Goal: Information Seeking & Learning: Check status

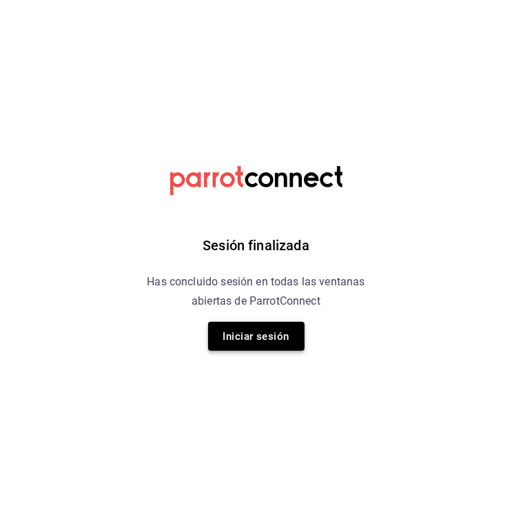
click at [262, 340] on button "Iniciar sesión" at bounding box center [256, 336] width 96 height 29
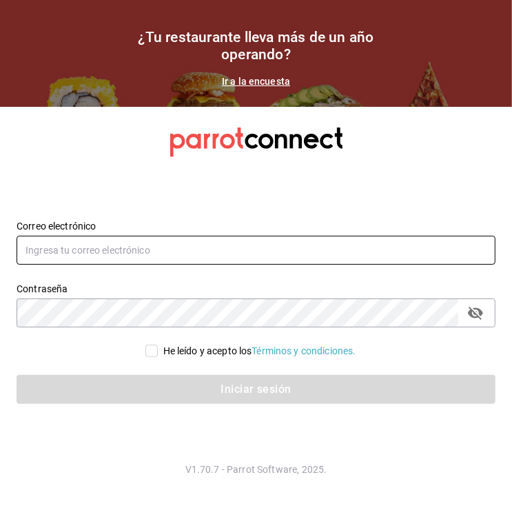
type input "[EMAIL_ADDRESS][DOMAIN_NAME]"
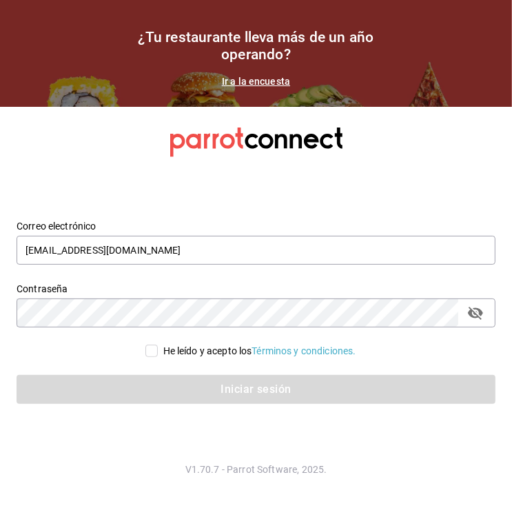
click at [135, 351] on div "He leído y acepto los Términos y condiciones." at bounding box center [256, 351] width 479 height 14
click at [145, 352] on input "He leído y acepto los Términos y condiciones." at bounding box center [151, 350] width 12 height 12
checkbox input "true"
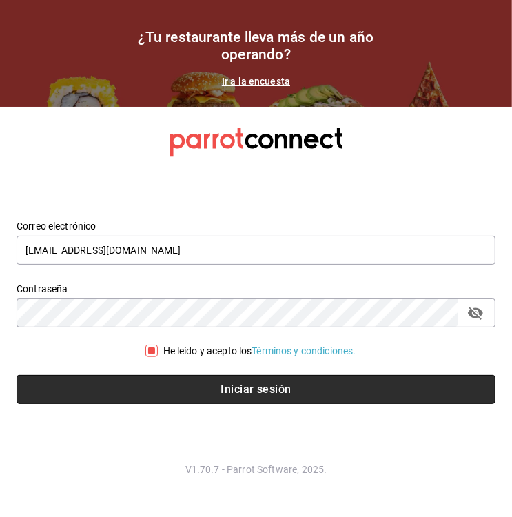
click at [173, 378] on button "Iniciar sesión" at bounding box center [256, 389] width 479 height 29
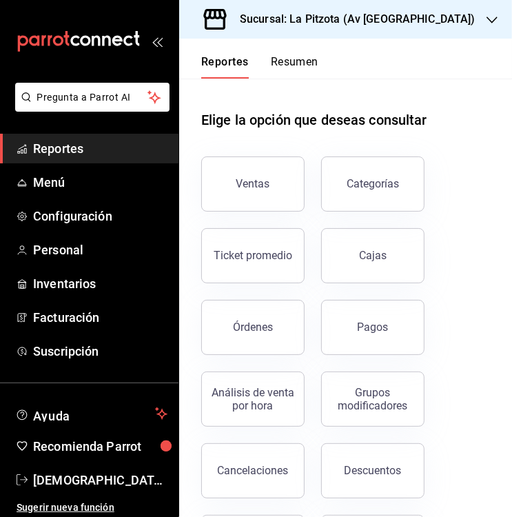
click at [452, 144] on div "Ventas Categorías Ticket promedio Cajas Órdenes Pagos Análisis de venta por hor…" at bounding box center [337, 426] width 305 height 573
click at [265, 334] on button "Órdenes" at bounding box center [252, 327] width 103 height 55
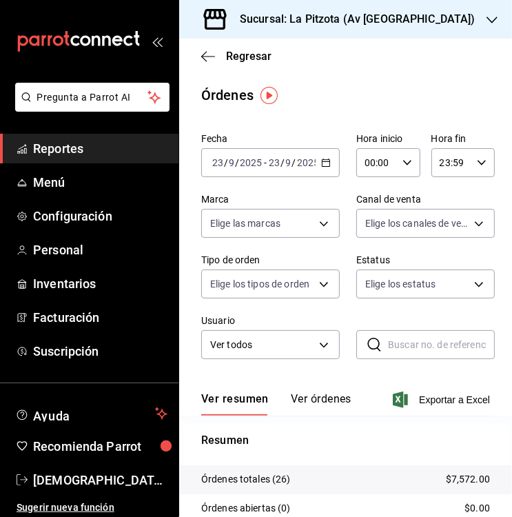
click at [321, 165] on icon "button" at bounding box center [326, 163] width 10 height 10
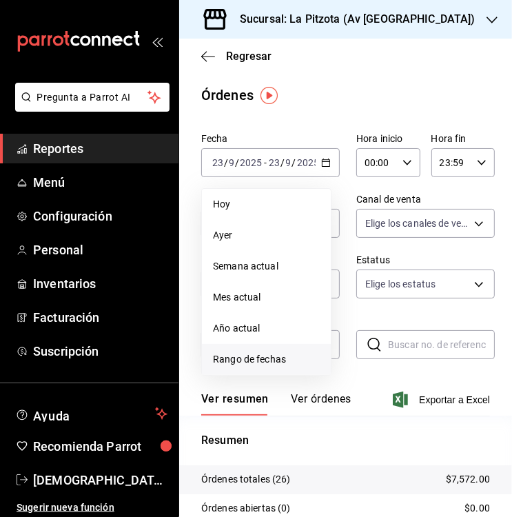
click at [229, 358] on span "Rango de fechas" at bounding box center [266, 359] width 107 height 14
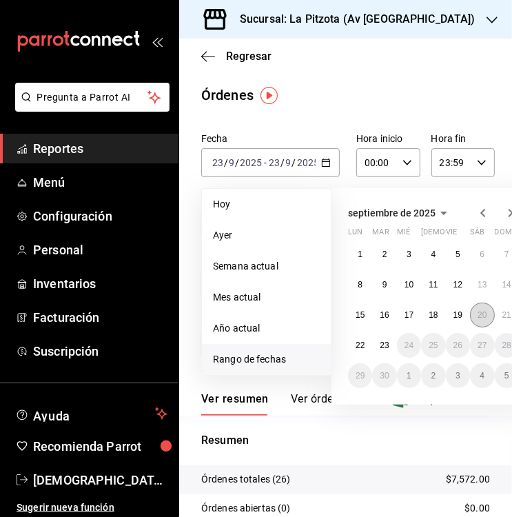
click at [479, 317] on abbr "20" at bounding box center [481, 315] width 9 height 10
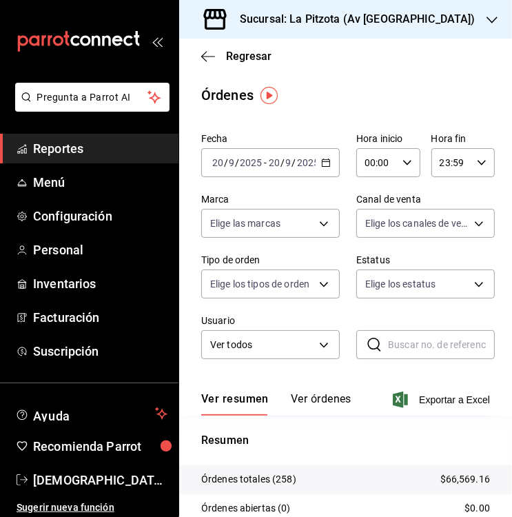
click at [313, 403] on button "Ver órdenes" at bounding box center [321, 403] width 61 height 23
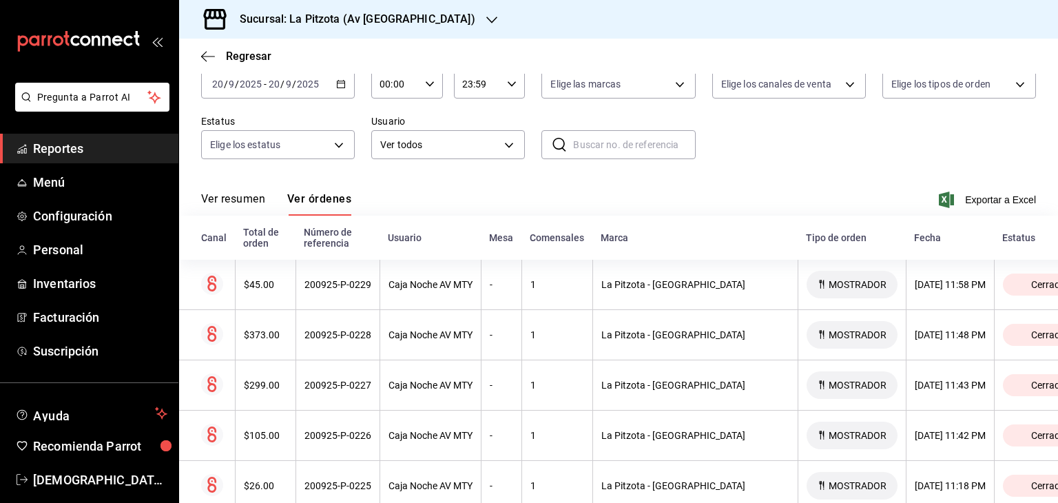
scroll to position [25, 0]
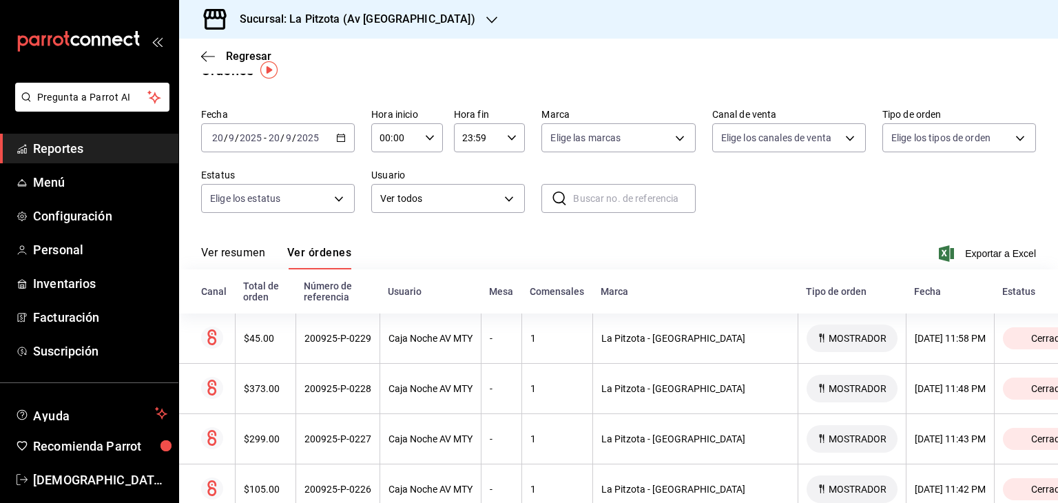
click at [342, 139] on icon "button" at bounding box center [341, 138] width 10 height 10
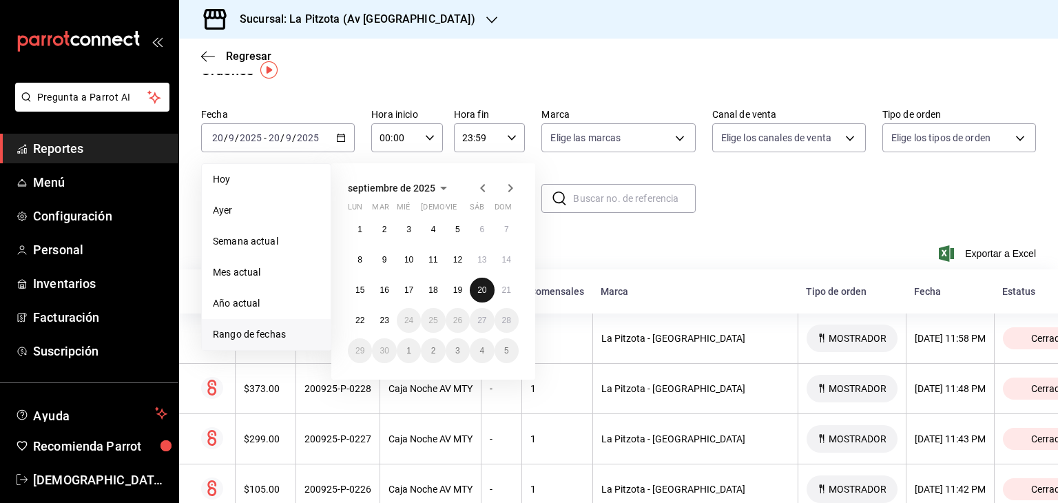
click at [477, 290] on abbr "20" at bounding box center [481, 290] width 9 height 10
click at [508, 289] on abbr "21" at bounding box center [506, 290] width 9 height 10
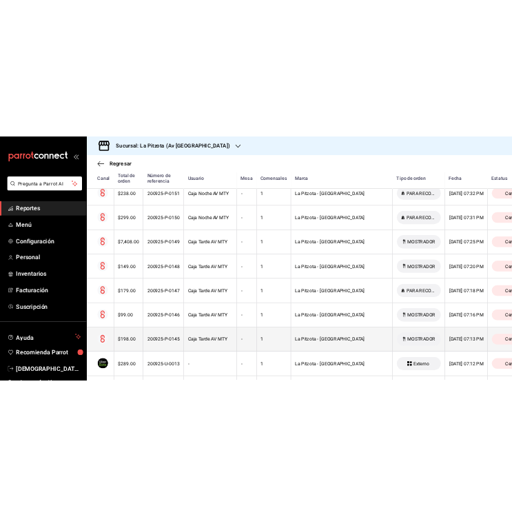
scroll to position [19464, 0]
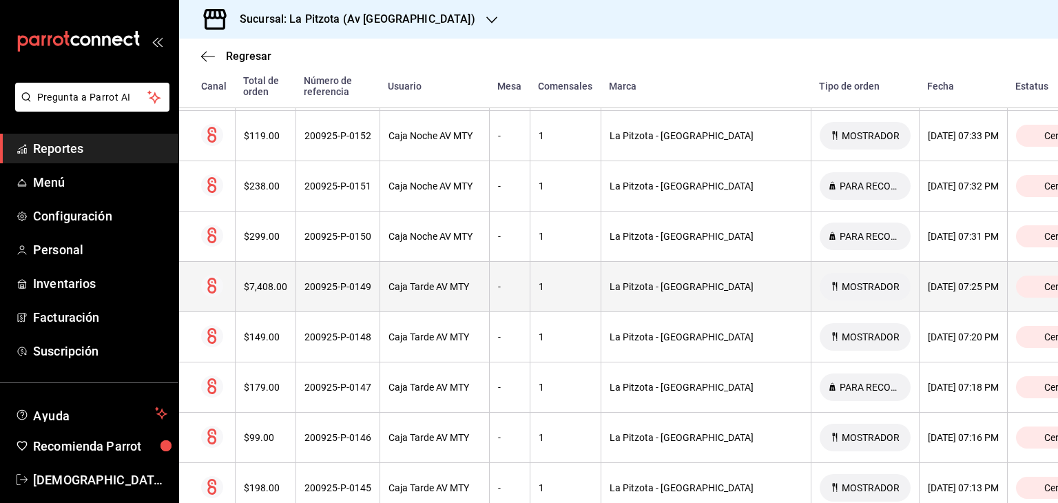
click at [271, 262] on th "$7,408.00" at bounding box center [265, 287] width 61 height 50
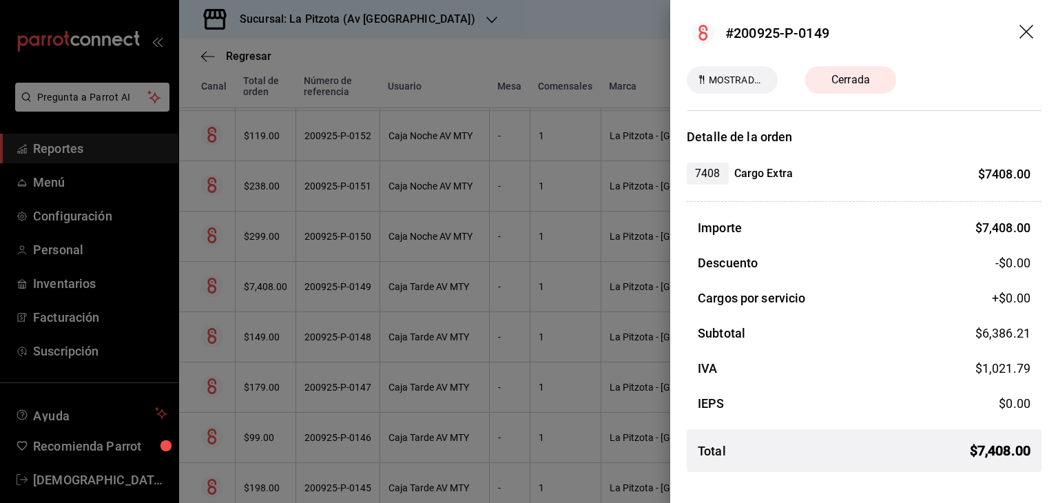
click at [511, 34] on icon "drag" at bounding box center [1028, 33] width 17 height 17
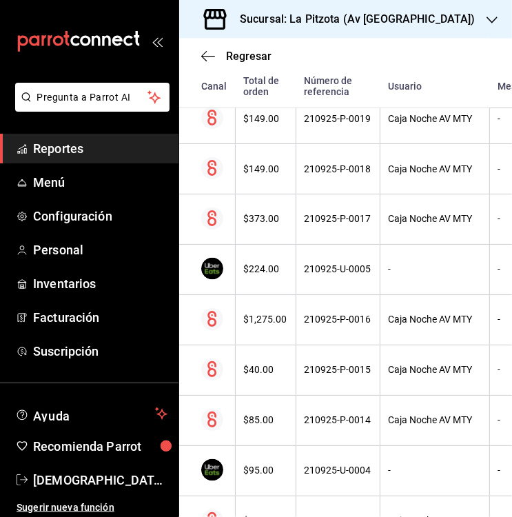
scroll to position [13884, 0]
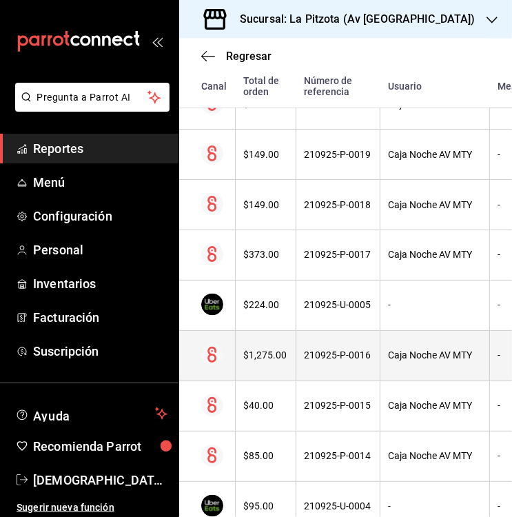
click at [262, 350] on div "$1,275.00" at bounding box center [265, 355] width 43 height 11
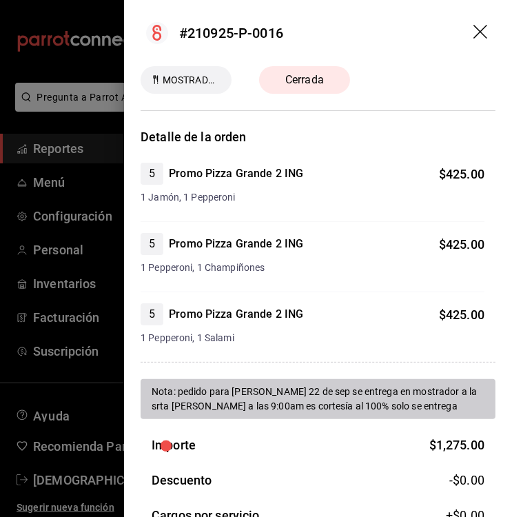
click at [473, 28] on icon "drag" at bounding box center [481, 33] width 17 height 17
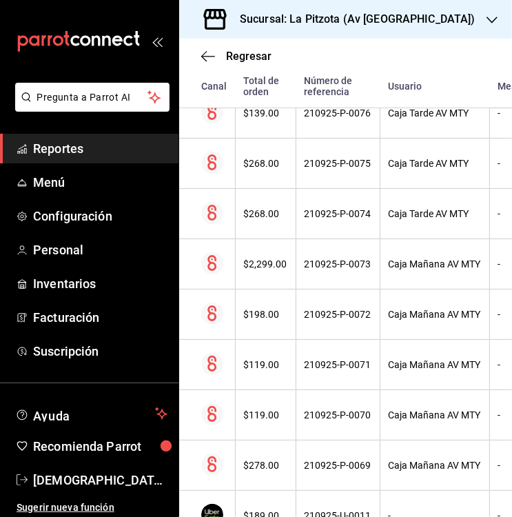
scroll to position [10646, 0]
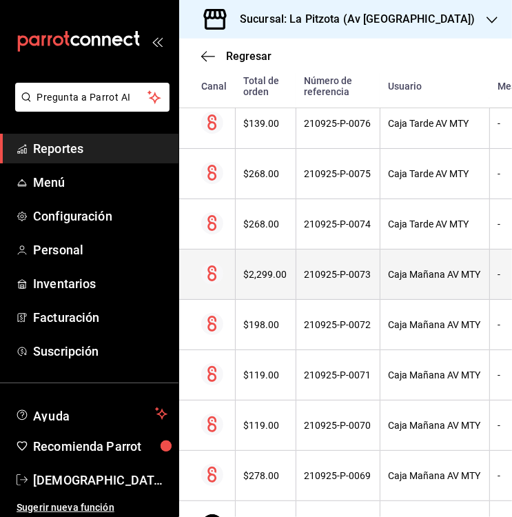
click at [276, 253] on th "$2,299.00" at bounding box center [265, 274] width 61 height 50
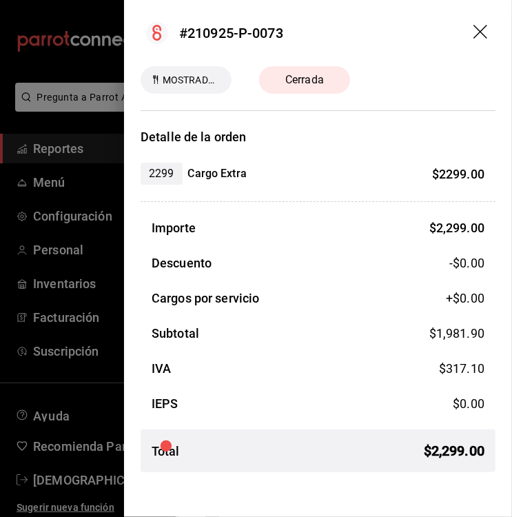
click at [479, 28] on icon "drag" at bounding box center [481, 33] width 17 height 17
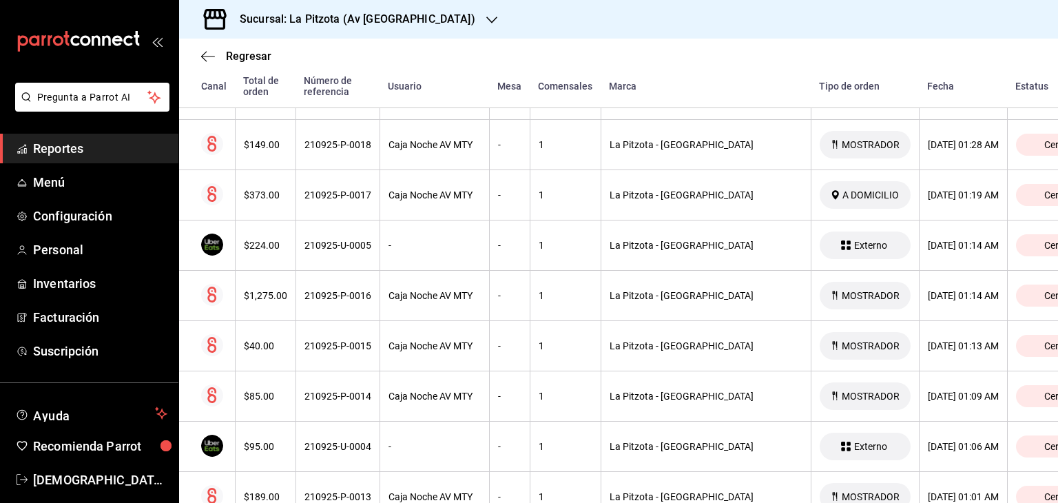
scroll to position [13815, 0]
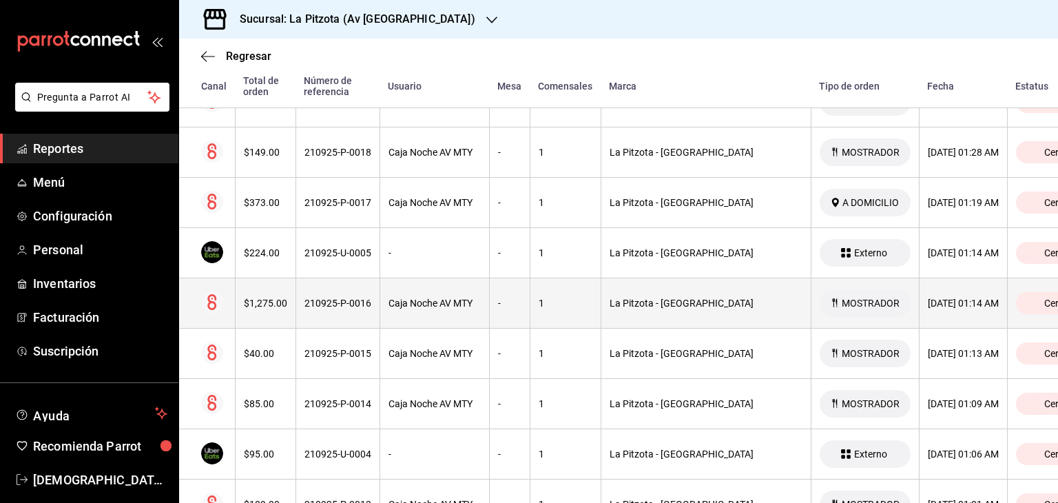
click at [266, 278] on th "$1,275.00" at bounding box center [265, 303] width 61 height 50
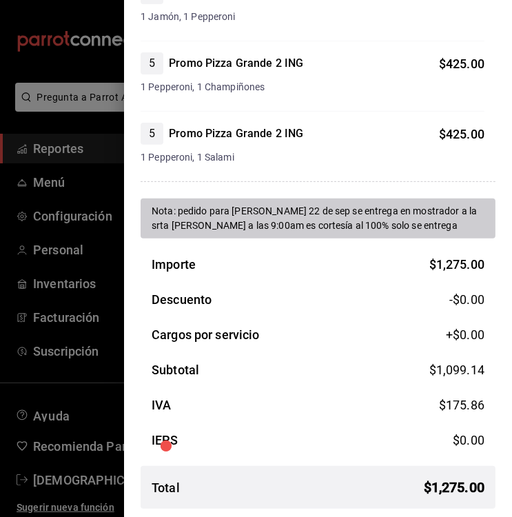
scroll to position [182, 0]
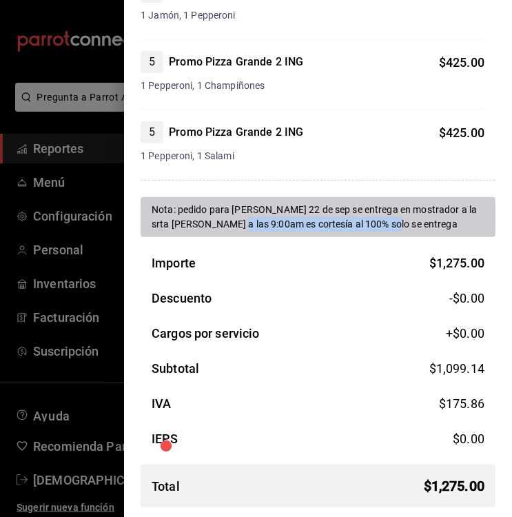
drag, startPoint x: 241, startPoint y: 223, endPoint x: 400, endPoint y: 218, distance: 158.5
click at [400, 218] on div "Nota: pedido para [PERSON_NAME] 22 de sep se entrega en mostrador a la srta [PE…" at bounding box center [318, 217] width 333 height 29
click at [338, 275] on div "Importe $ 1,275.00 Descuento -$0.00 Cargos por servicio +$ 0.00 Subtotal $ 1,09…" at bounding box center [318, 386] width 355 height 265
click at [346, 234] on div "Nota: pedido para [PERSON_NAME] 22 de sep se entrega en mostrador a la srta [PE…" at bounding box center [318, 217] width 355 height 40
click at [349, 220] on div "Nota: pedido para [PERSON_NAME] 22 de sep se entrega en mostrador a la srta [PE…" at bounding box center [318, 217] width 333 height 29
